Goal: Task Accomplishment & Management: Manage account settings

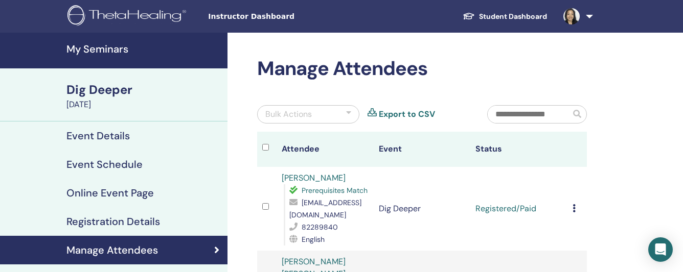
scroll to position [78, 0]
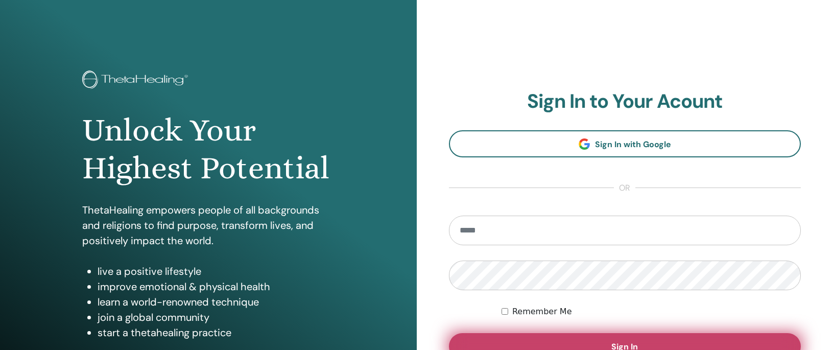
type input "**********"
click at [607, 339] on button "Sign In" at bounding box center [625, 346] width 353 height 27
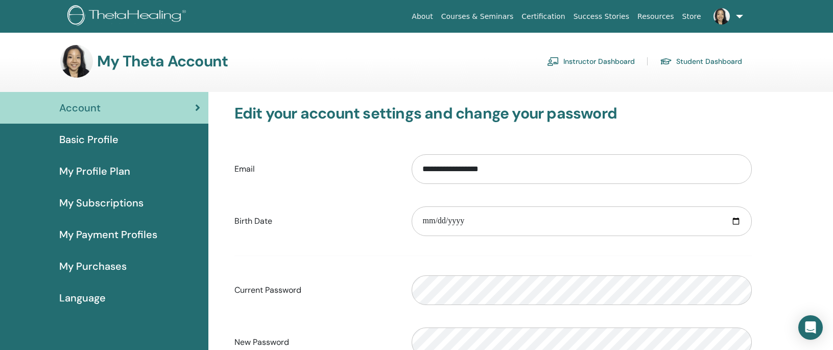
click at [600, 62] on link "Instructor Dashboard" at bounding box center [591, 61] width 88 height 16
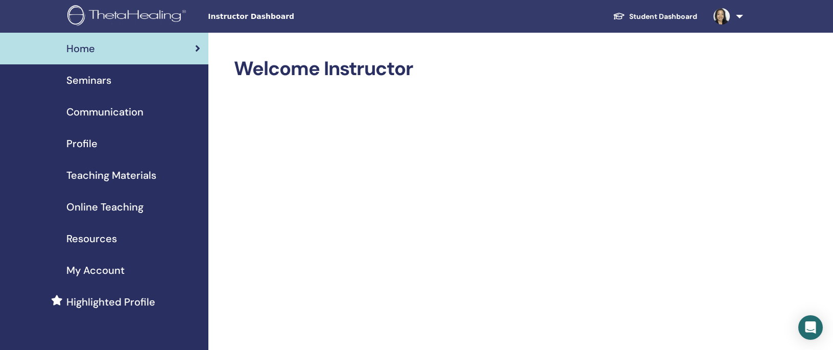
click at [94, 107] on span "Communication" at bounding box center [104, 111] width 77 height 15
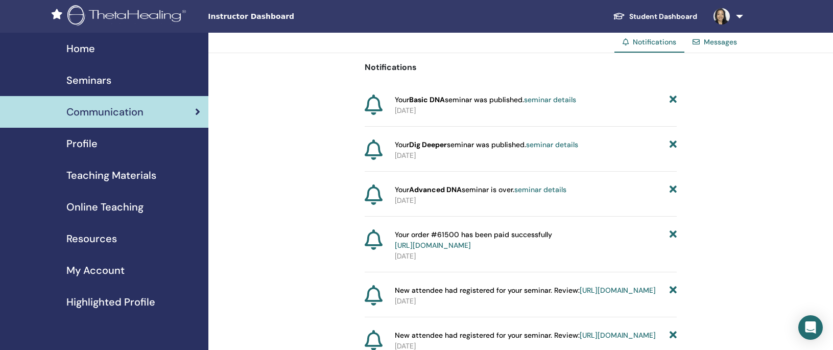
click at [93, 82] on span "Seminars" at bounding box center [88, 80] width 45 height 15
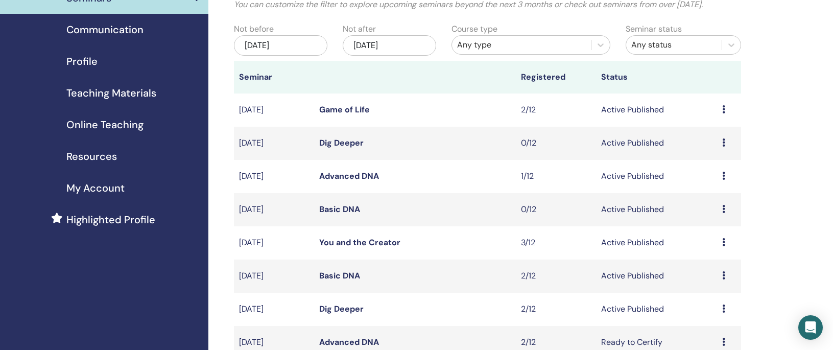
scroll to position [86, 0]
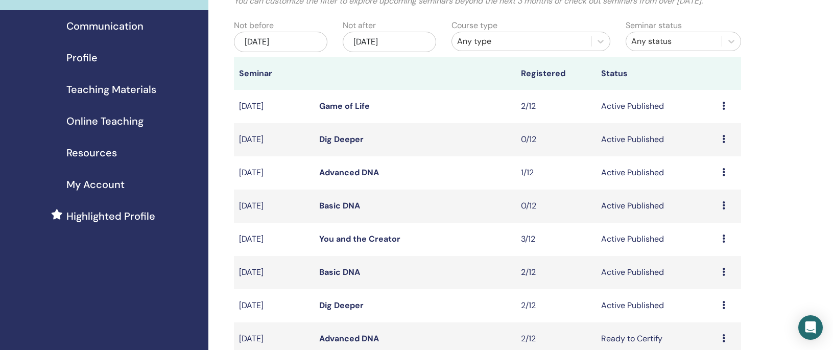
click at [334, 207] on link "Basic DNA" at bounding box center [339, 205] width 41 height 11
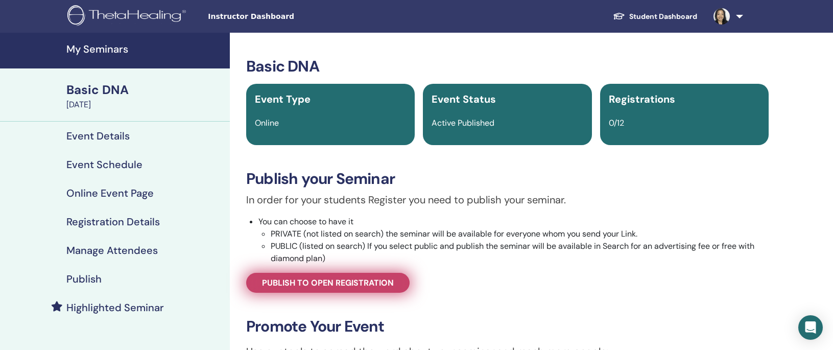
click at [340, 283] on span "Publish to open registration" at bounding box center [328, 282] width 132 height 11
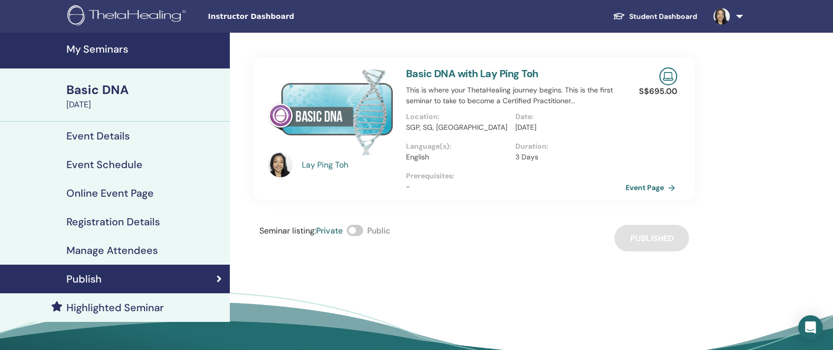
click at [650, 188] on link "Event Page" at bounding box center [653, 187] width 54 height 15
click at [115, 52] on h4 "My Seminars" at bounding box center [144, 49] width 157 height 12
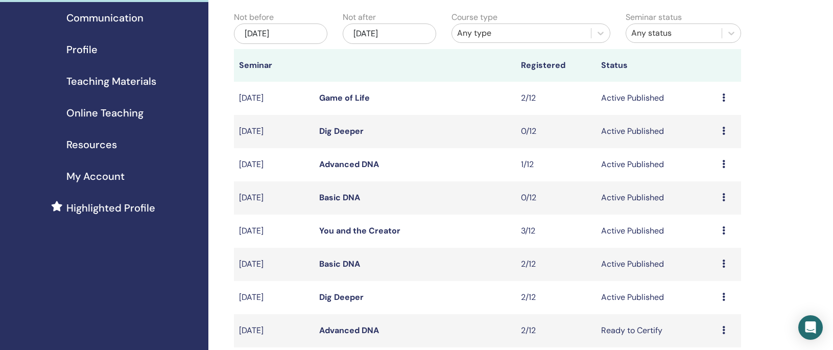
scroll to position [96, 0]
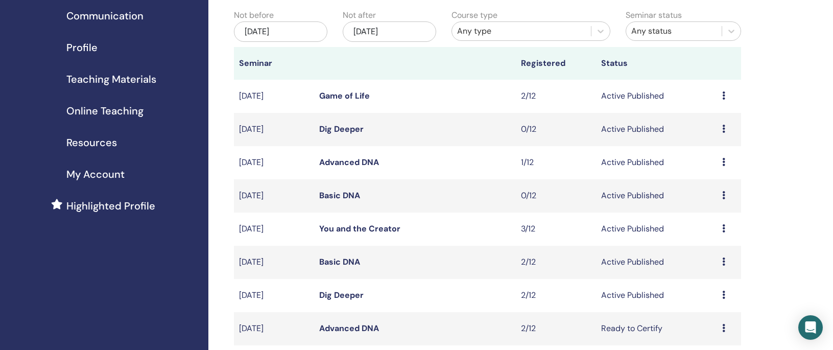
click at [352, 130] on link "Dig Deeper" at bounding box center [341, 129] width 44 height 11
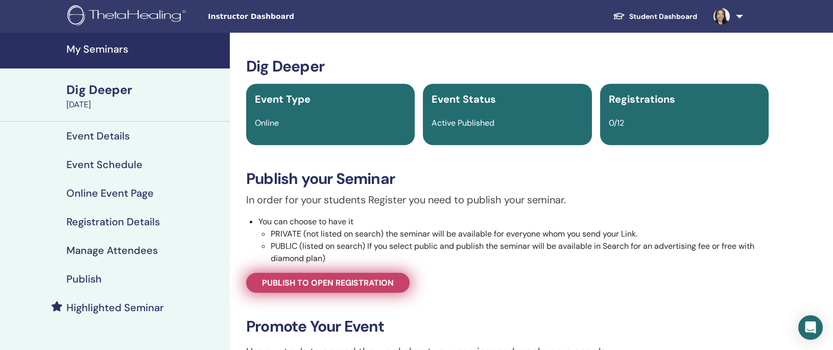
click at [348, 279] on span "Publish to open registration" at bounding box center [328, 282] width 132 height 11
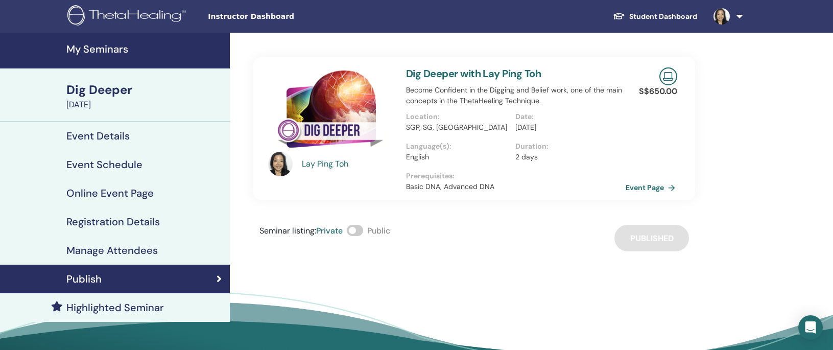
click at [655, 186] on link "Event Page" at bounding box center [653, 187] width 54 height 15
